Goal: Task Accomplishment & Management: Manage account settings

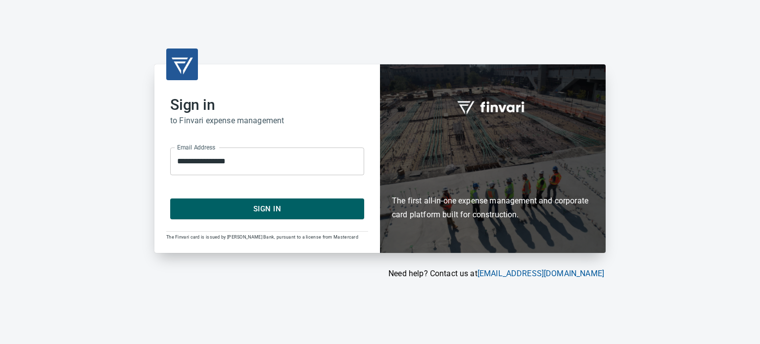
click at [270, 188] on form "**********" at bounding box center [267, 180] width 194 height 80
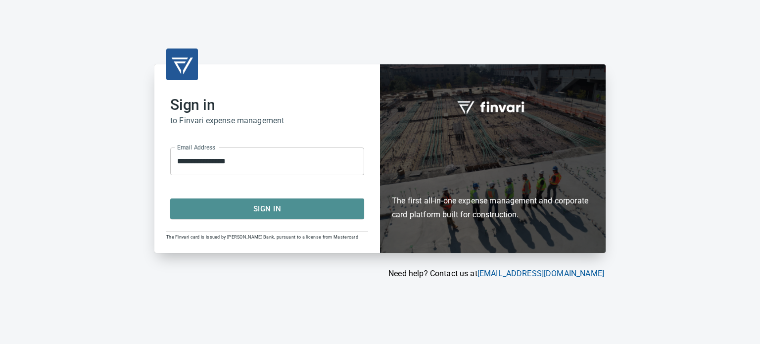
click at [269, 204] on span "Sign In" at bounding box center [267, 208] width 172 height 13
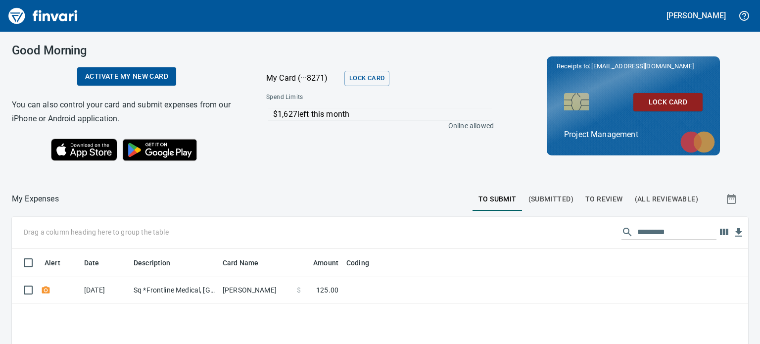
scroll to position [228, 721]
click at [603, 197] on span "To Review" at bounding box center [604, 199] width 38 height 12
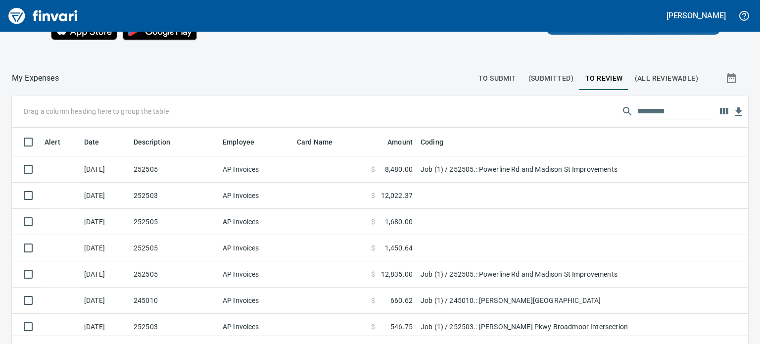
scroll to position [123, 0]
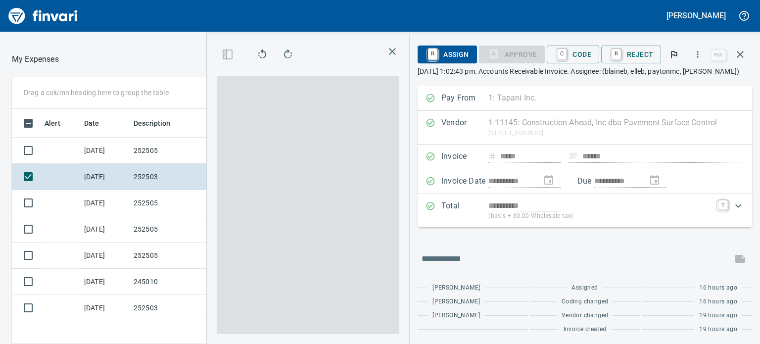
scroll to position [220, 466]
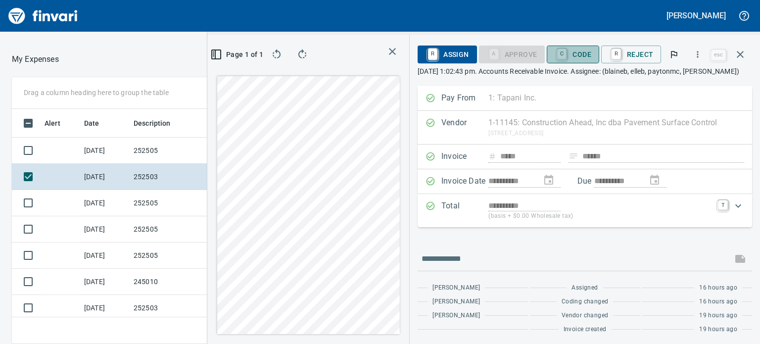
click at [568, 63] on button "C Code" at bounding box center [573, 55] width 52 height 18
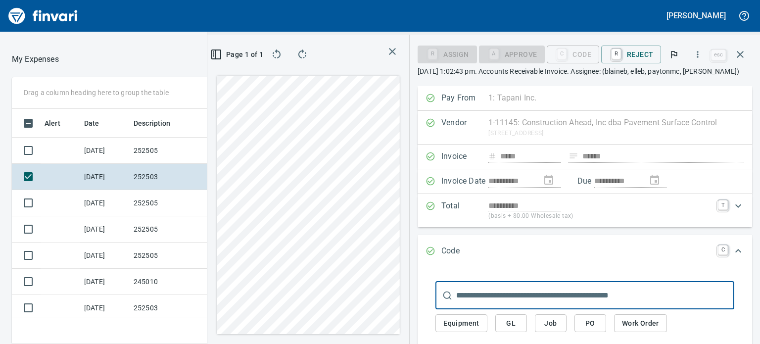
click at [582, 296] on input "text" at bounding box center [595, 295] width 278 height 28
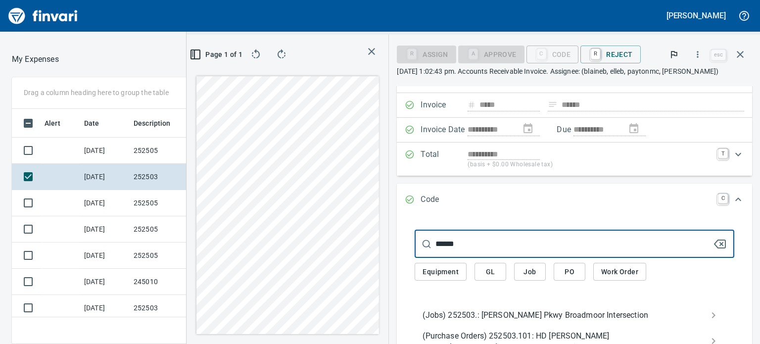
scroll to position [53, 0]
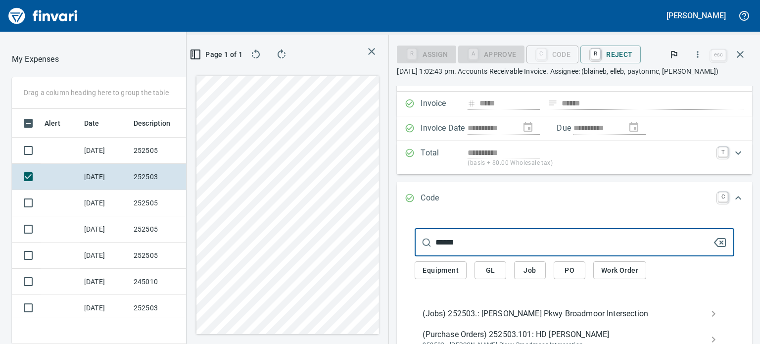
type input "******"
click at [567, 317] on span "(Jobs) 252503.: Sandifur Pkwy Broadmoor Intersection" at bounding box center [566, 314] width 288 height 12
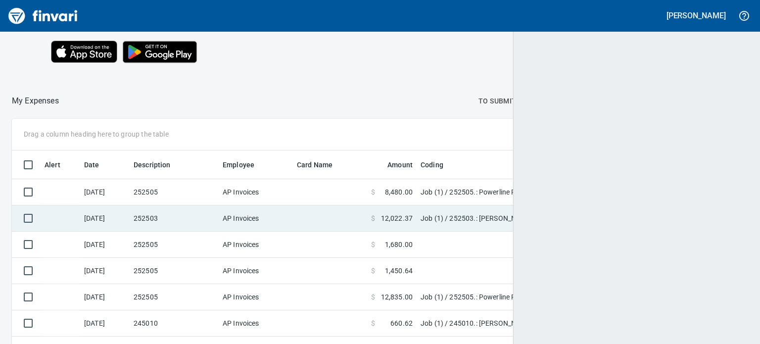
scroll to position [228, 712]
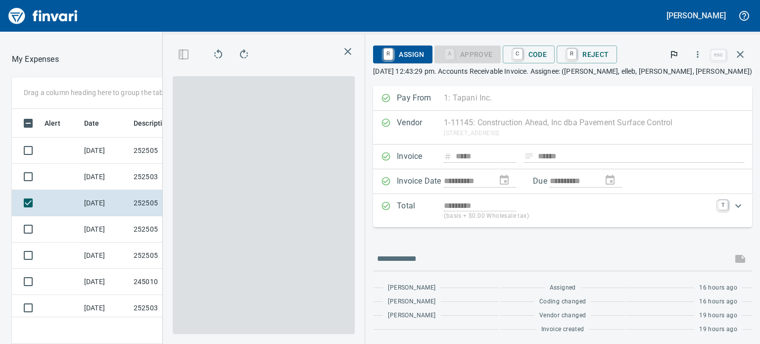
scroll to position [220, 466]
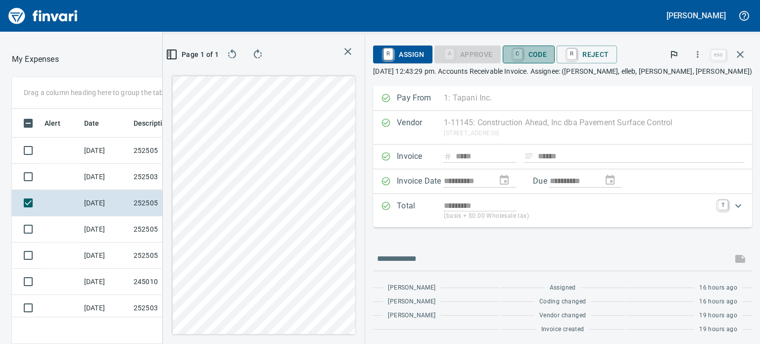
click at [547, 59] on span "C Code" at bounding box center [529, 54] width 37 height 17
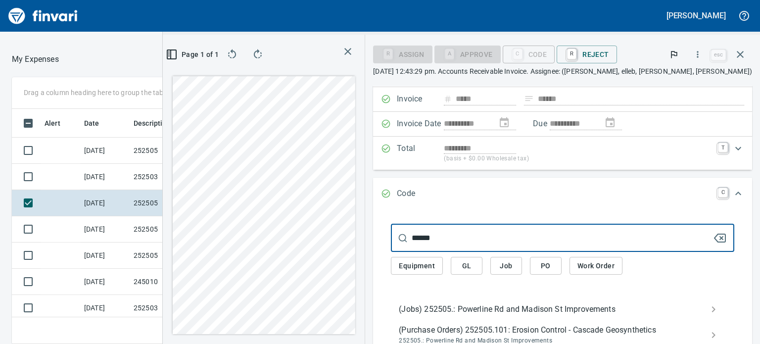
scroll to position [54, 0]
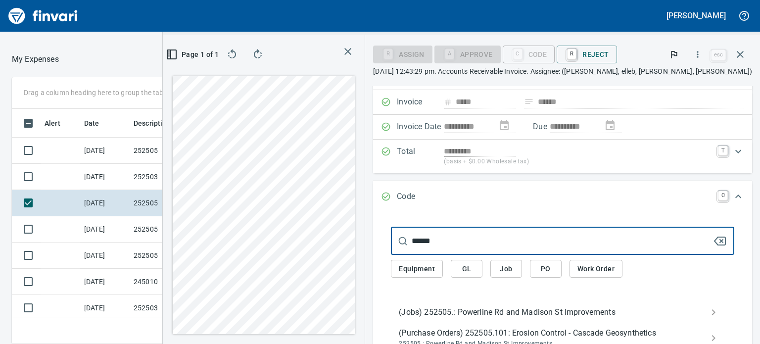
type input "******"
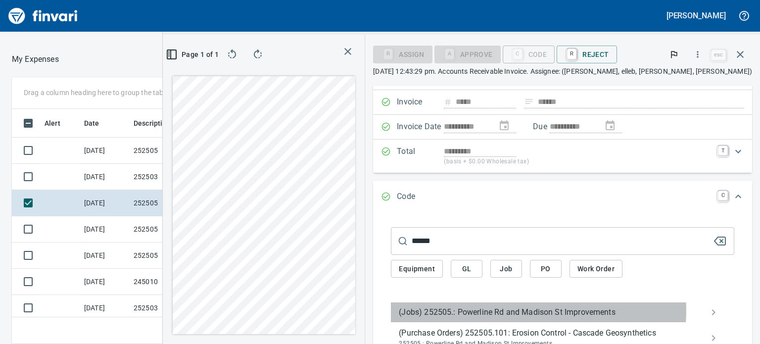
click at [559, 310] on span "(Jobs) 252505.: Powerline Rd and Madison St Improvements" at bounding box center [555, 312] width 312 height 12
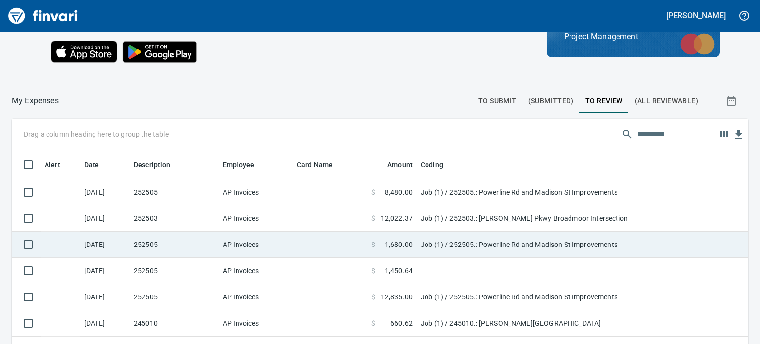
scroll to position [228, 711]
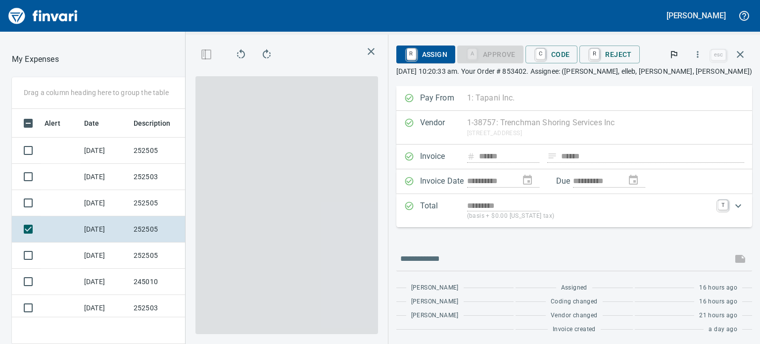
scroll to position [220, 466]
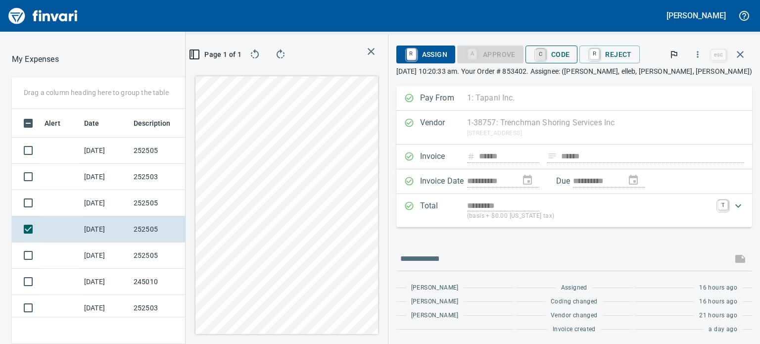
click at [545, 57] on link "C" at bounding box center [540, 54] width 9 height 11
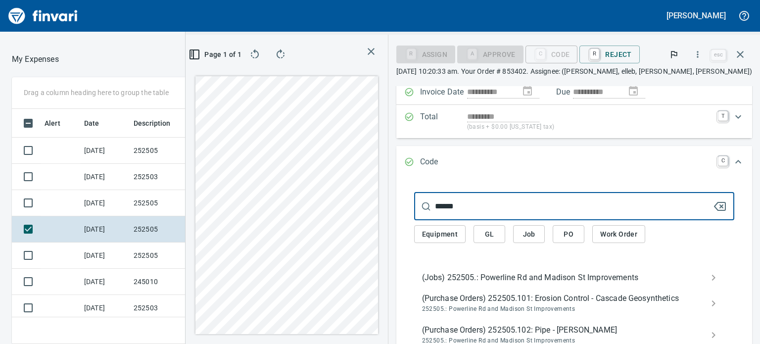
scroll to position [90, 0]
type input "******"
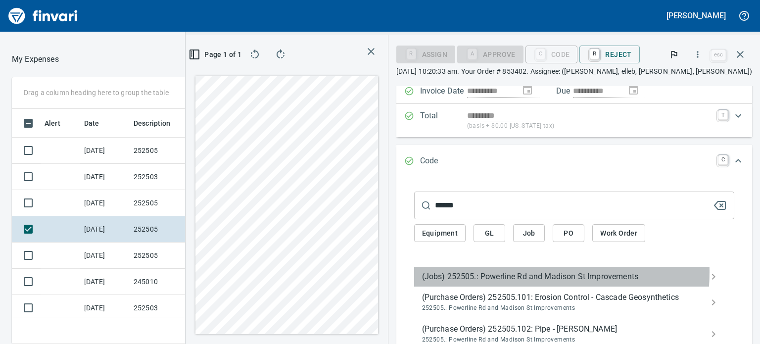
click at [524, 272] on span "(Jobs) 252505.: Powerline Rd and Madison St Improvements" at bounding box center [566, 277] width 288 height 12
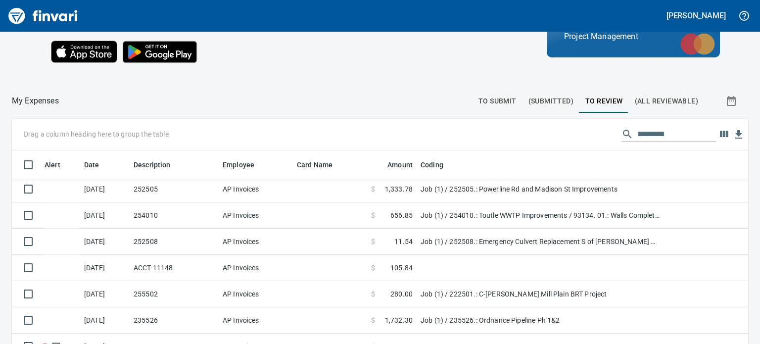
scroll to position [139, 0]
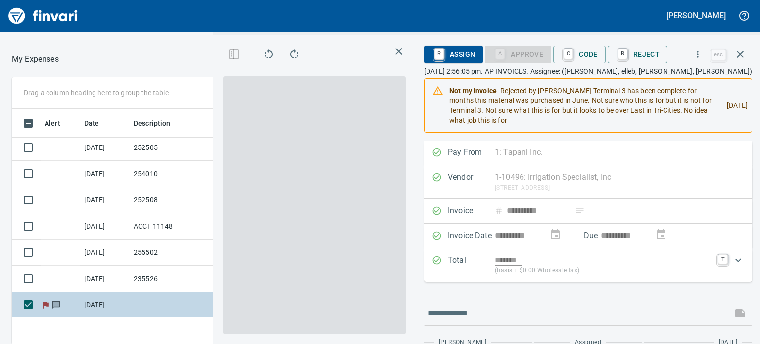
scroll to position [220, 466]
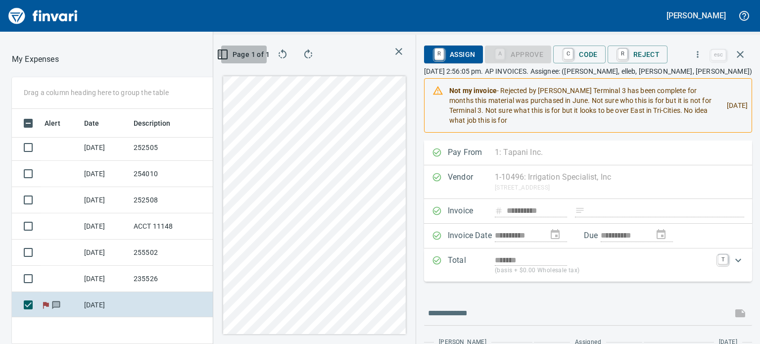
click at [220, 53] on rect "button" at bounding box center [219, 53] width 1 height 1
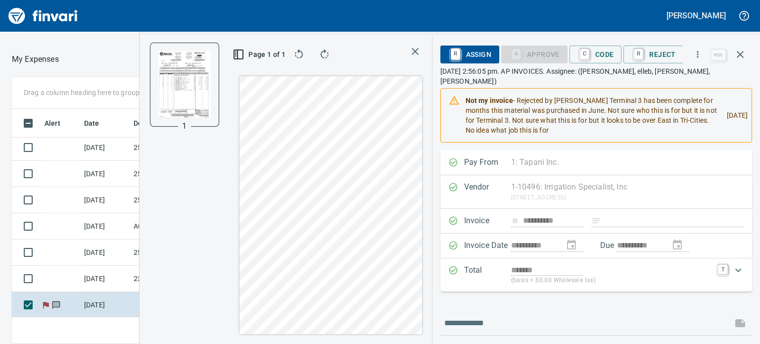
click at [316, 343] on html "Raphaella Bucho My Card (···8271) Lock Card Spend Limits $1,627 left this month…" at bounding box center [380, 172] width 760 height 344
click at [609, 49] on span "C Code" at bounding box center [595, 54] width 37 height 17
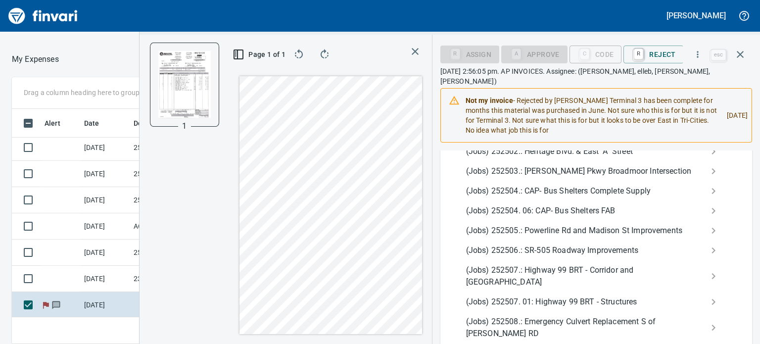
scroll to position [300, 0]
type input "*****"
click at [532, 326] on span "(Jobs) 252508.: Emergency Culvert Replacement S of Beverly Hts RD" at bounding box center [588, 327] width 244 height 24
